Goal: Check status: Check status

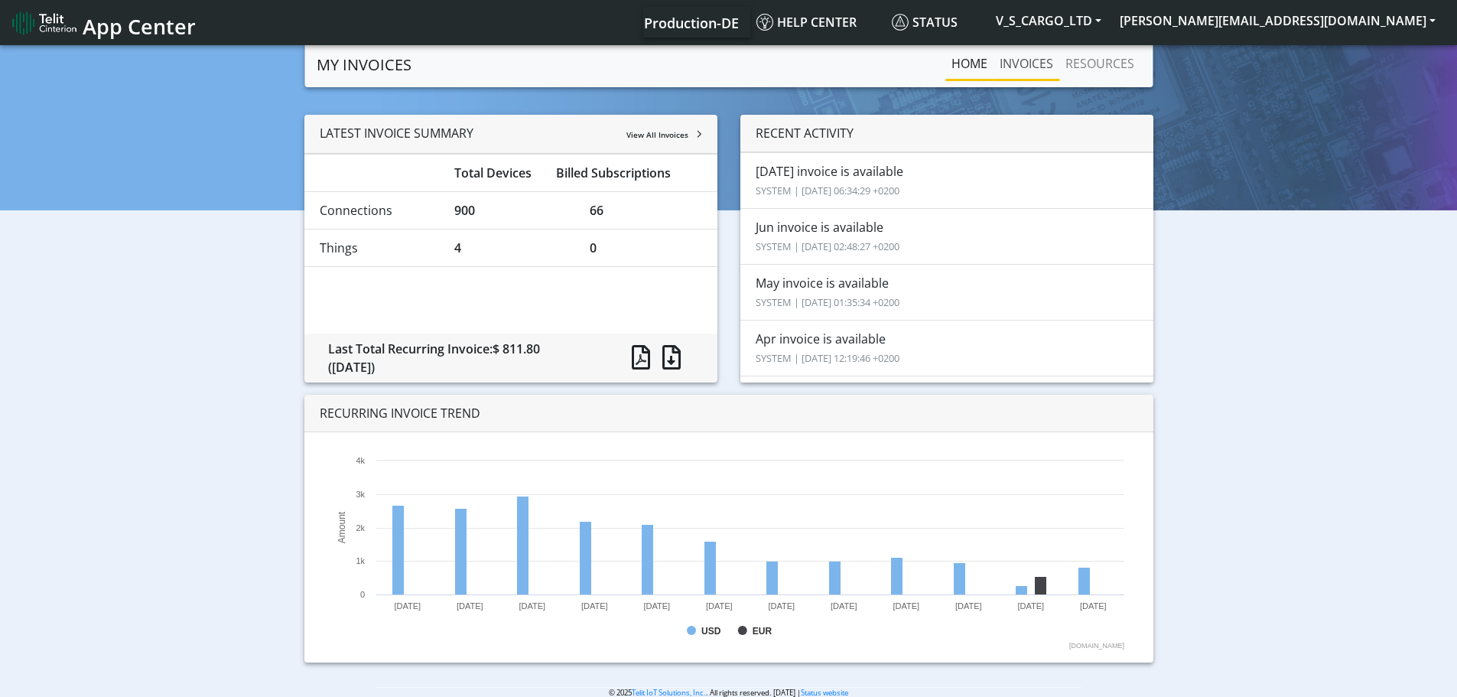
click at [1046, 54] on link "INVOICES" at bounding box center [1027, 63] width 66 height 31
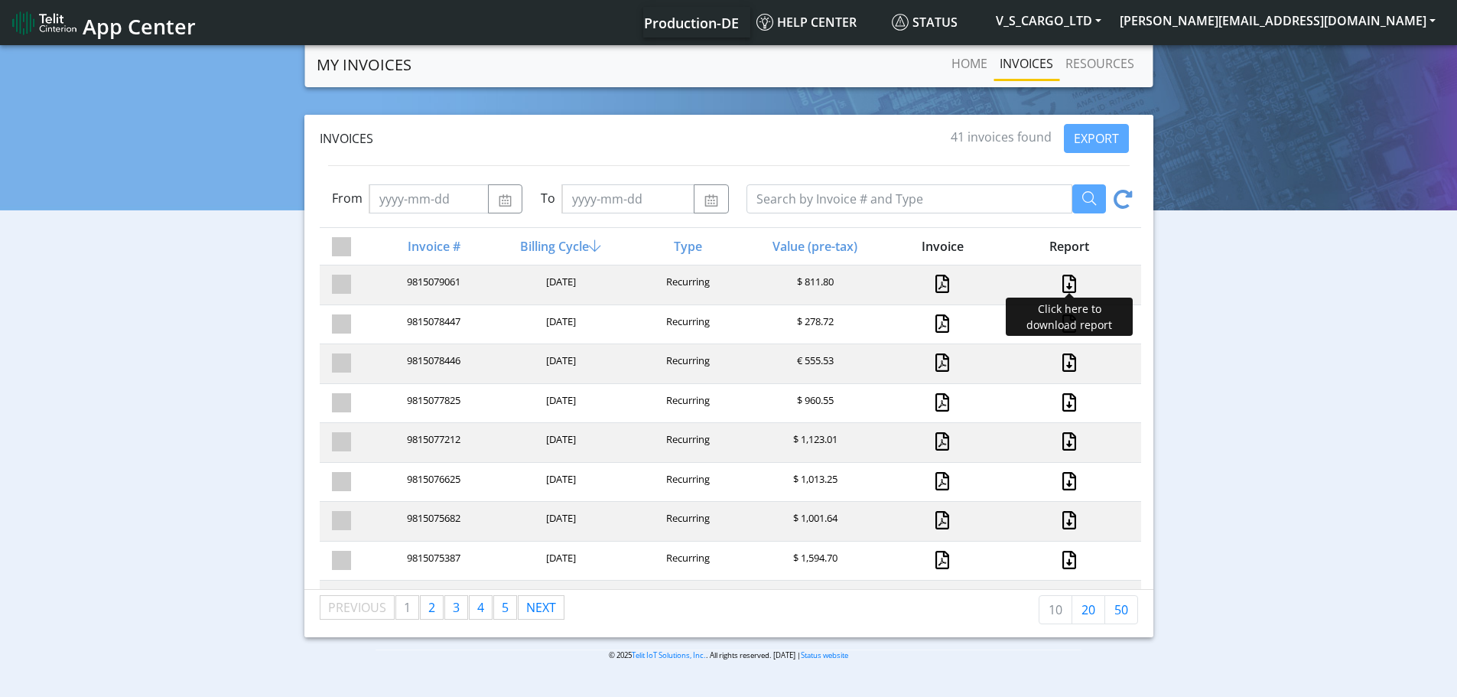
click at [1059, 286] on link at bounding box center [1069, 284] width 20 height 18
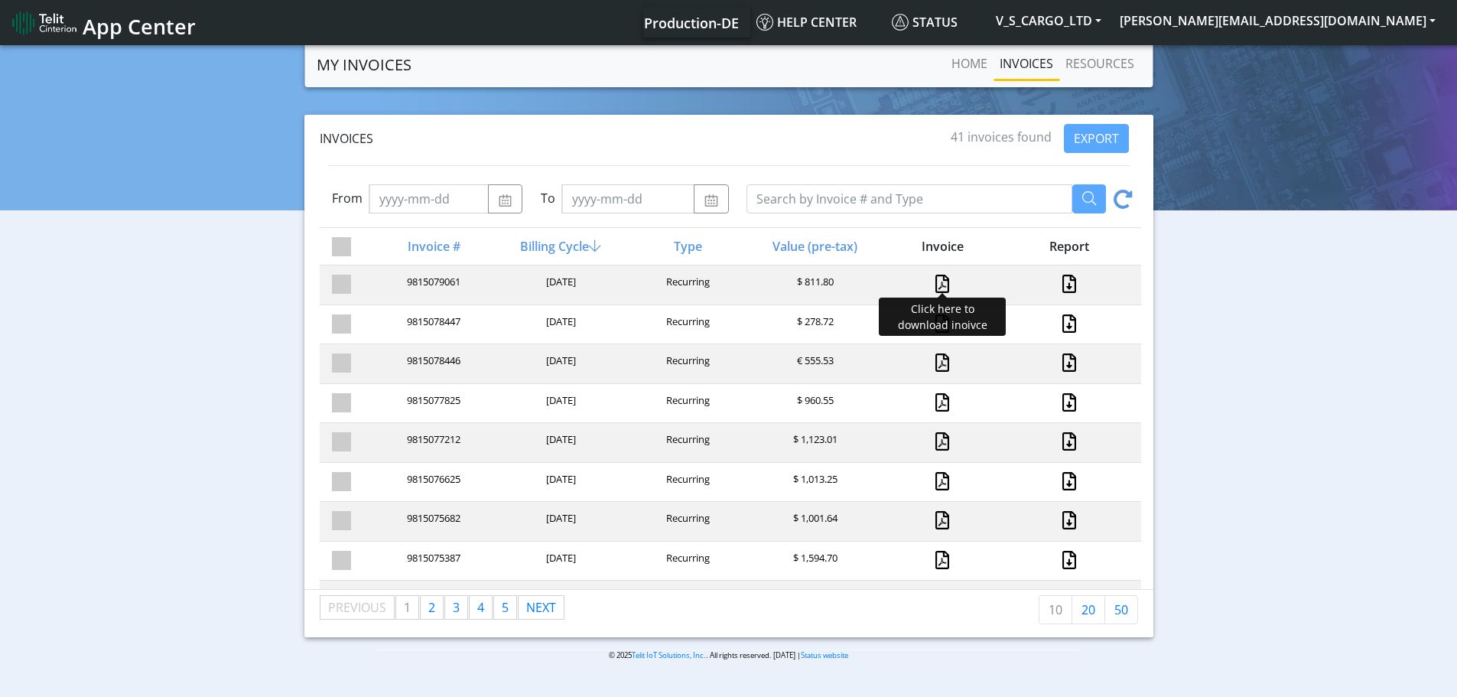
click at [936, 281] on link at bounding box center [943, 284] width 14 height 18
click at [584, 242] on div "Billing Cycle" at bounding box center [559, 246] width 127 height 18
click at [591, 248] on icon at bounding box center [595, 246] width 12 height 14
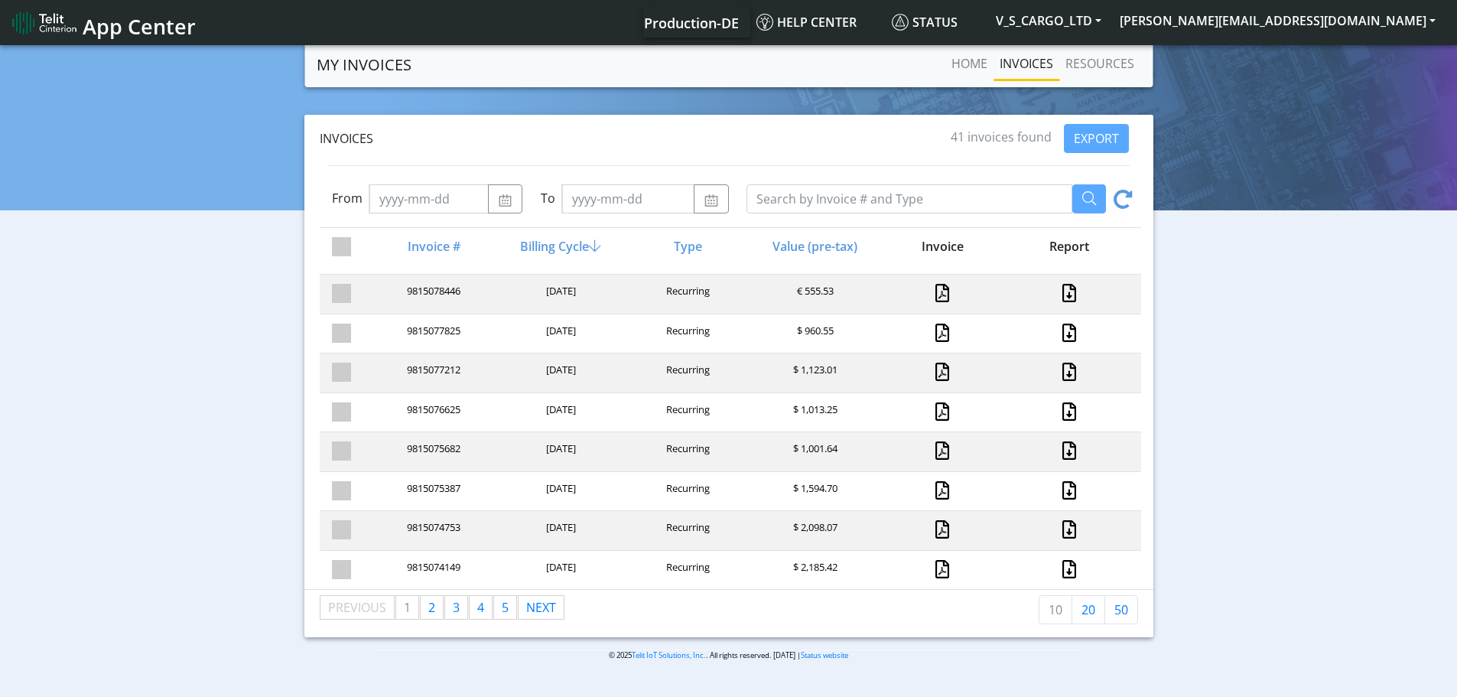
scroll to position [103, 0]
